Goal: Task Accomplishment & Management: Use online tool/utility

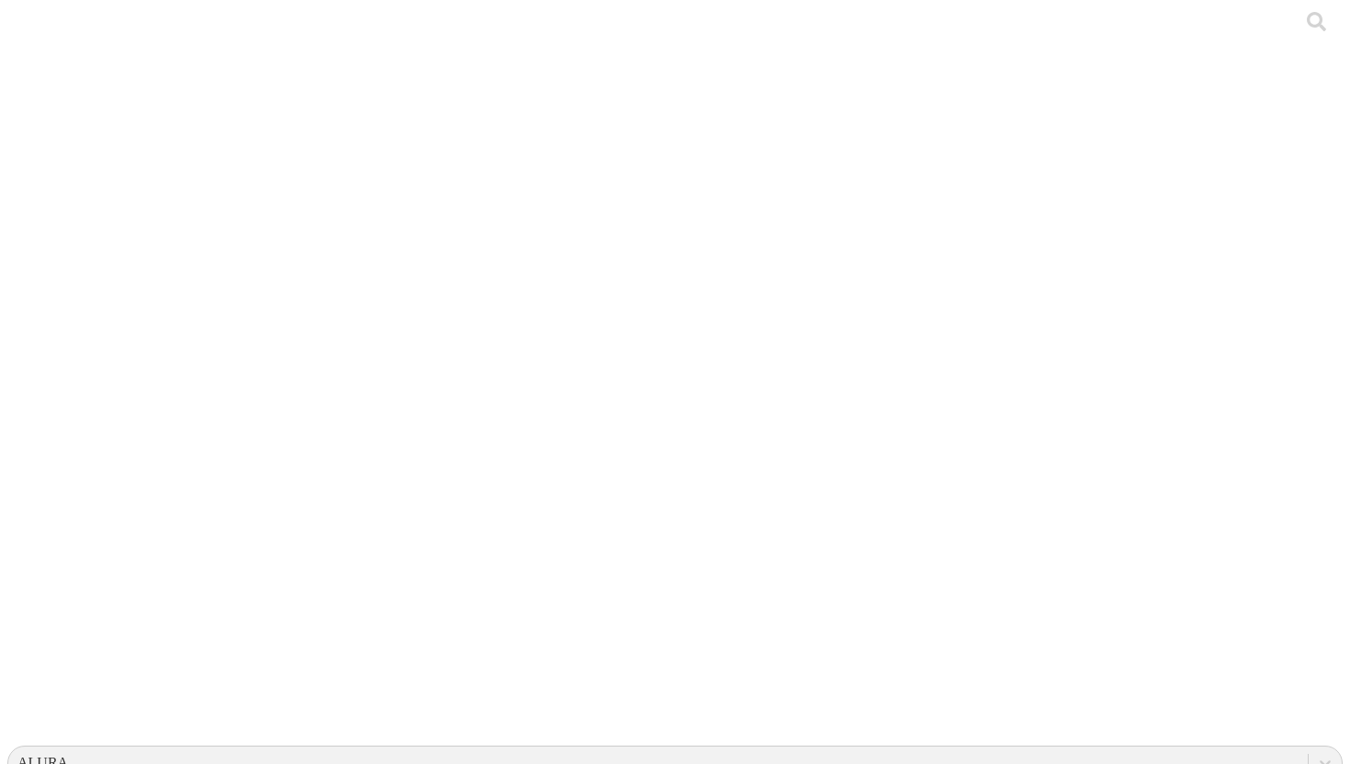
click at [338, 263] on div at bounding box center [682, 382] width 1350 height 764
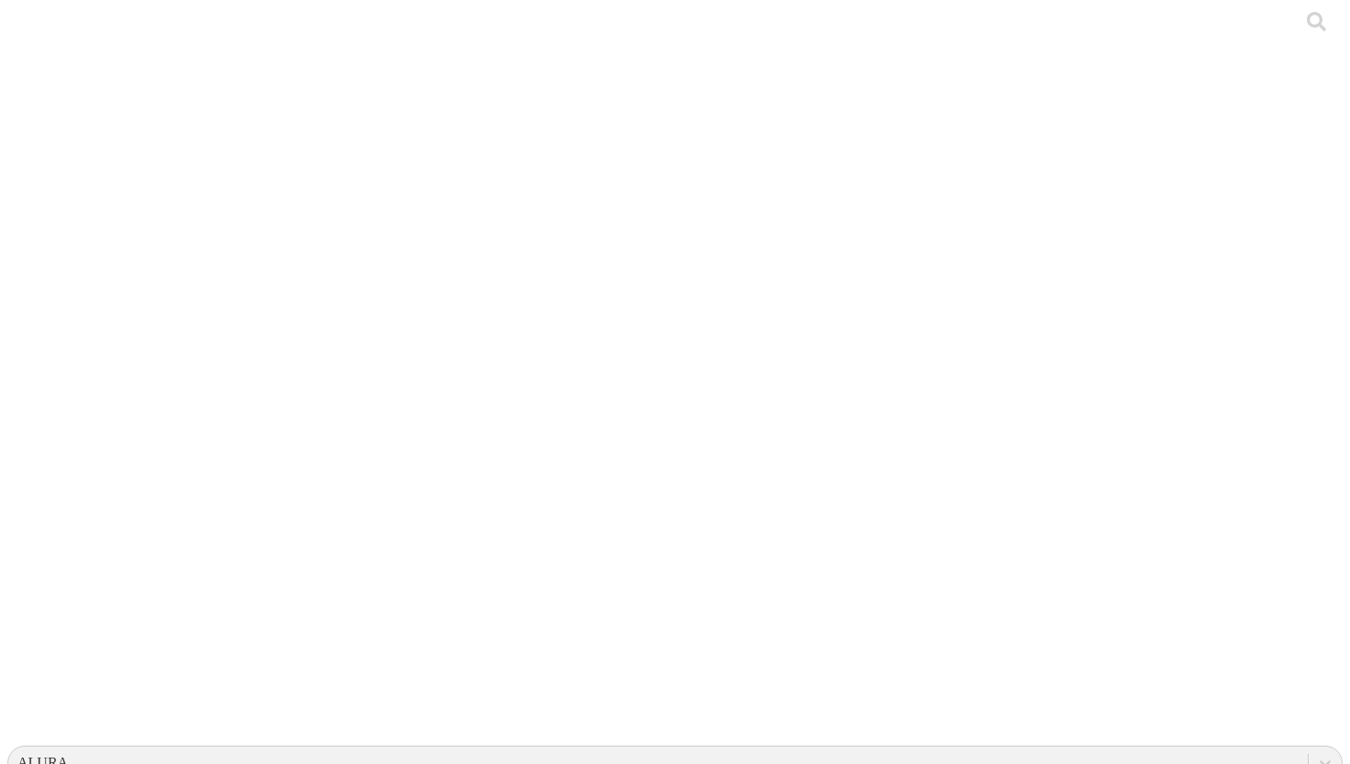
drag, startPoint x: 1015, startPoint y: 112, endPoint x: 1025, endPoint y: 108, distance: 9.9
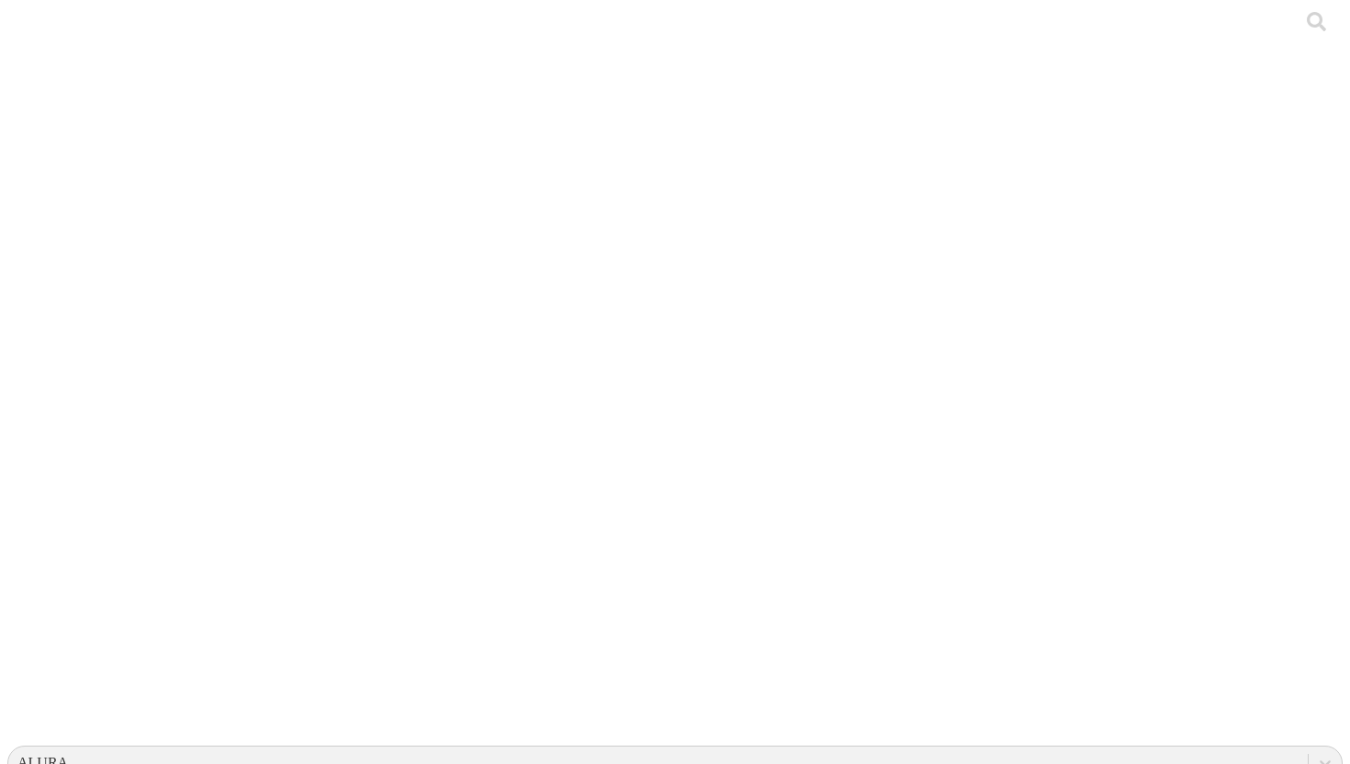
click at [1114, 749] on div "ALURA" at bounding box center [657, 763] width 1299 height 28
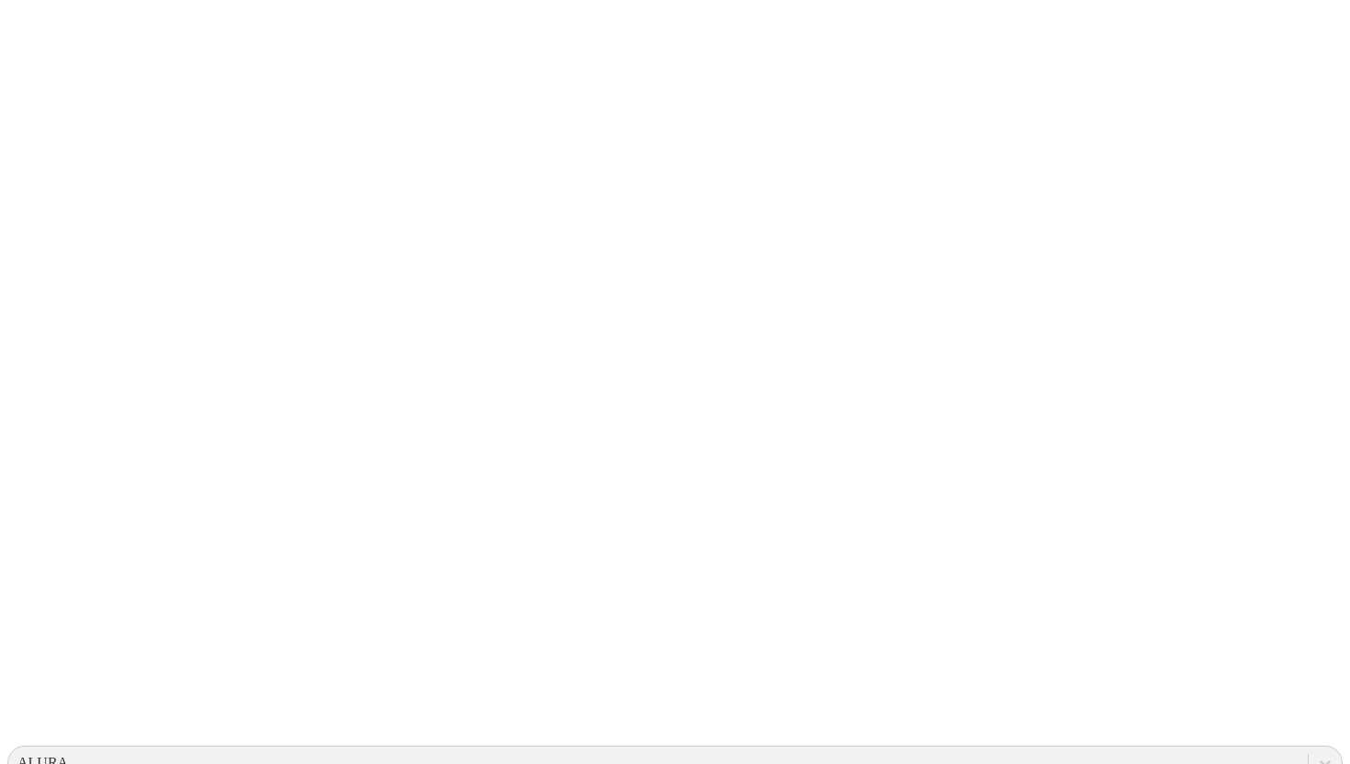
drag, startPoint x: 365, startPoint y: 33, endPoint x: 91, endPoint y: -33, distance: 281.5
click at [965, 749] on div "ALURA" at bounding box center [657, 763] width 1299 height 28
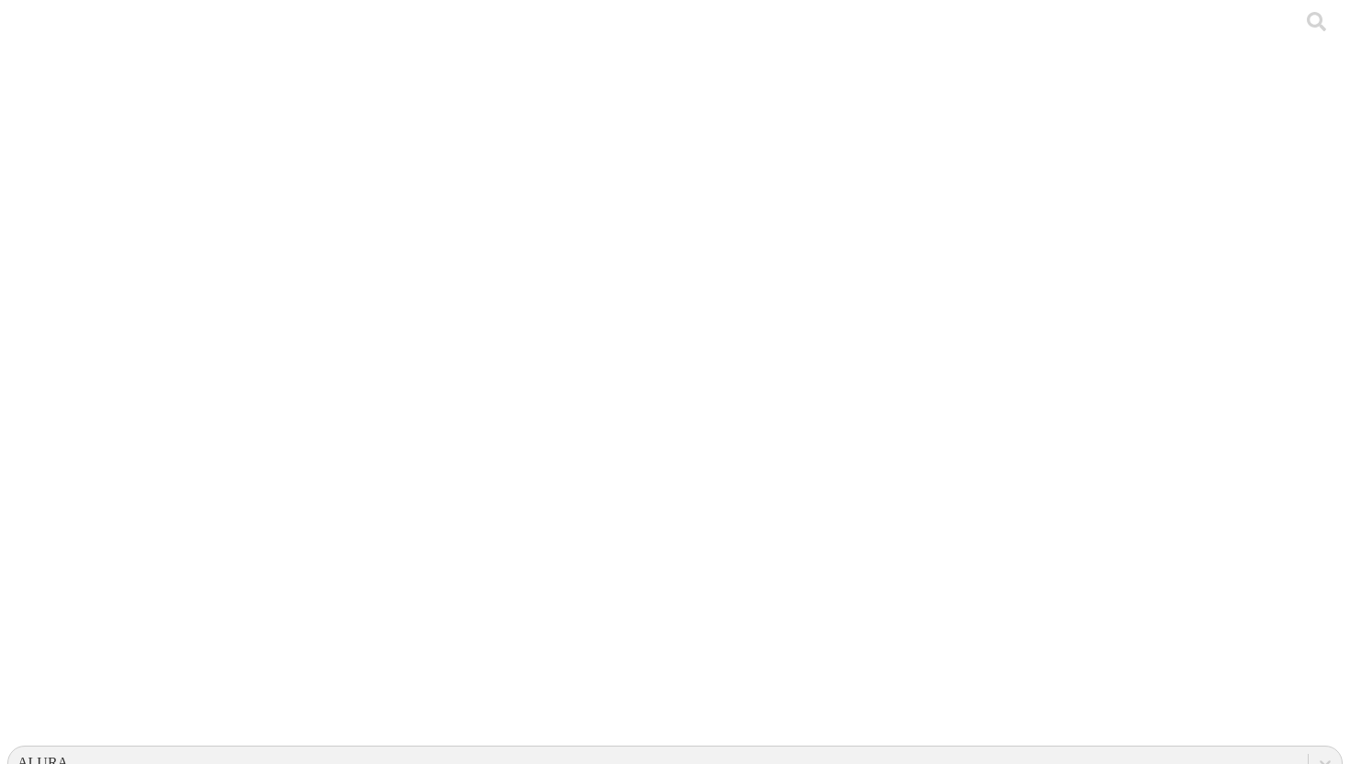
type input "paf"
